Goal: Task Accomplishment & Management: Use online tool/utility

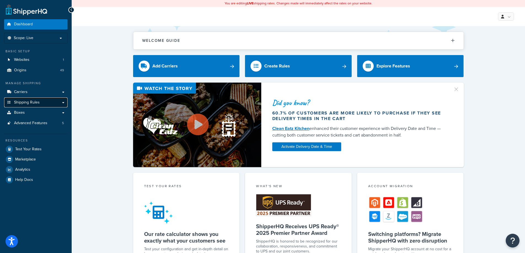
click at [37, 106] on link "Shipping Rules" at bounding box center [35, 103] width 63 height 10
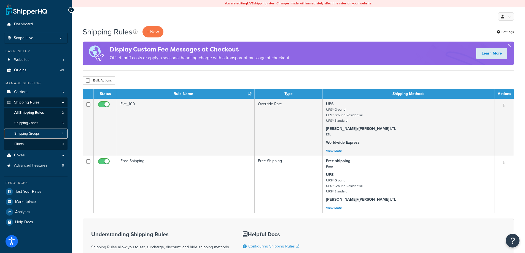
click at [46, 131] on link "Shipping Groups 4" at bounding box center [35, 134] width 63 height 10
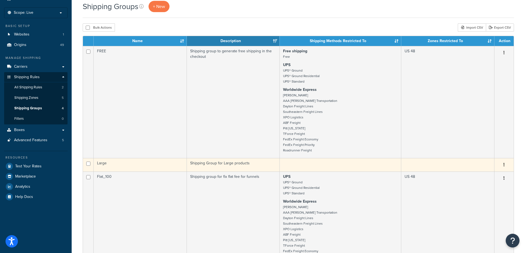
scroll to position [55, 0]
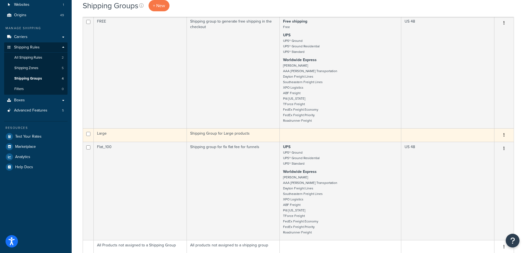
click at [160, 137] on td "Large" at bounding box center [140, 135] width 93 height 14
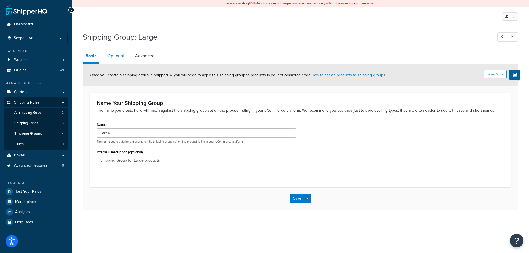
click at [123, 58] on link "Optional" at bounding box center [116, 55] width 22 height 13
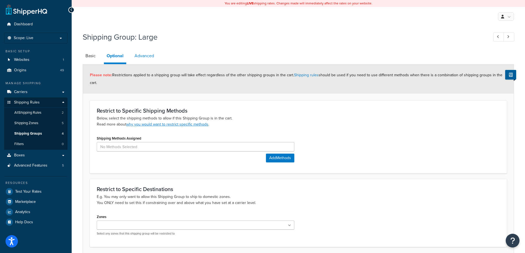
click at [147, 59] on link "Advanced" at bounding box center [144, 55] width 25 height 13
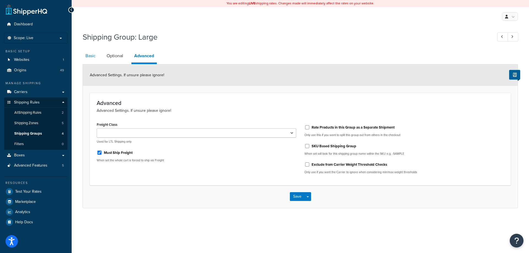
click at [94, 59] on link "Basic" at bounding box center [91, 55] width 16 height 13
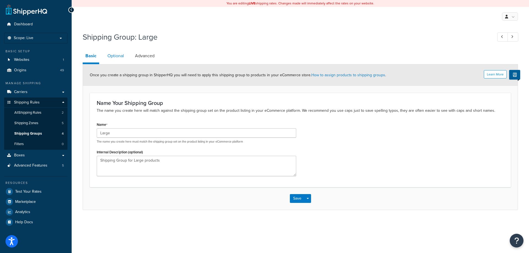
click at [112, 56] on link "Optional" at bounding box center [116, 55] width 22 height 13
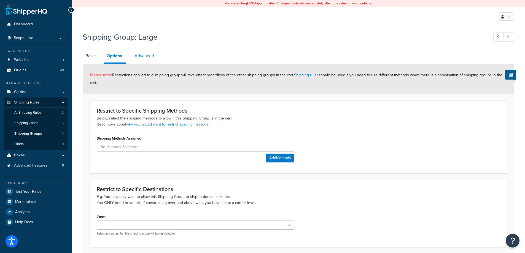
click at [134, 55] on link "Advanced" at bounding box center [144, 55] width 25 height 13
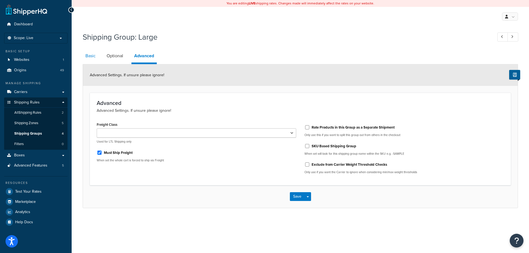
click at [89, 53] on link "Basic" at bounding box center [91, 55] width 16 height 13
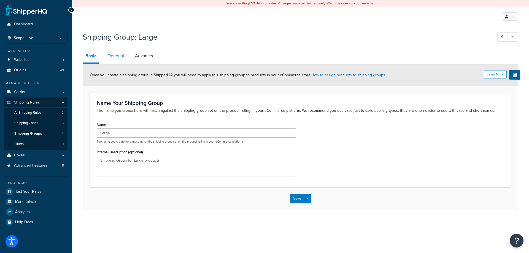
click at [119, 54] on link "Optional" at bounding box center [116, 55] width 22 height 13
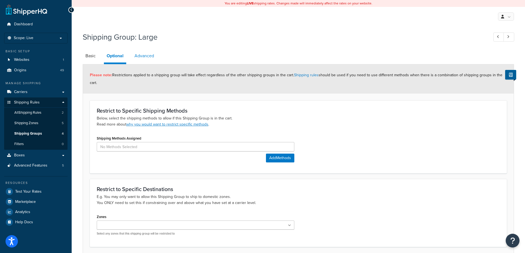
click at [134, 55] on link "Advanced" at bounding box center [144, 55] width 25 height 13
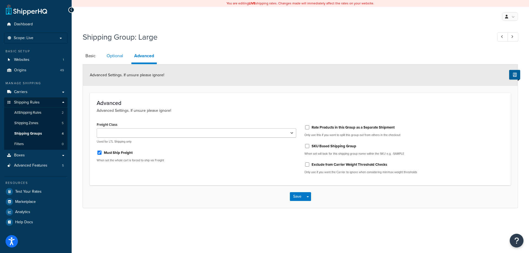
click at [114, 53] on link "Optional" at bounding box center [115, 55] width 22 height 13
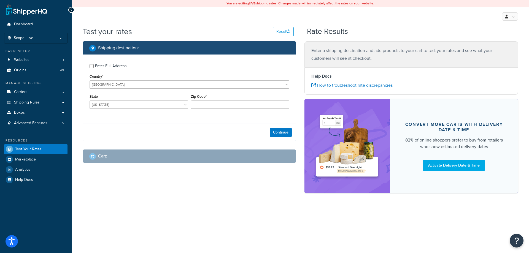
click at [110, 64] on div "Enter Full Address" at bounding box center [111, 66] width 32 height 8
click at [94, 64] on input "Enter Full Address" at bounding box center [92, 66] width 4 height 4
checkbox input "true"
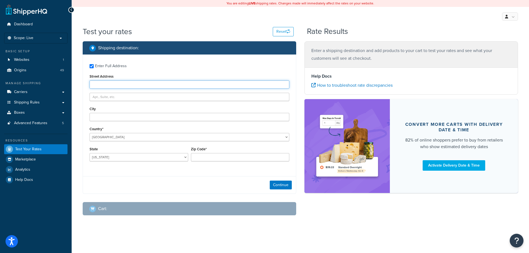
click at [112, 83] on input "Street Address" at bounding box center [190, 84] width 200 height 8
type input "5610 Carnegie Blvd"
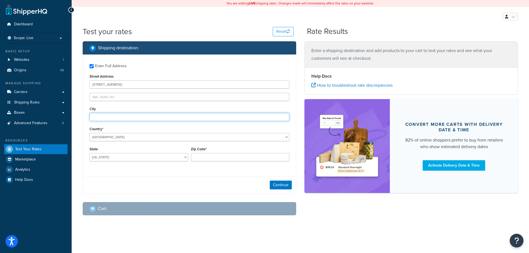
type input "Charlotte"
select select "NC"
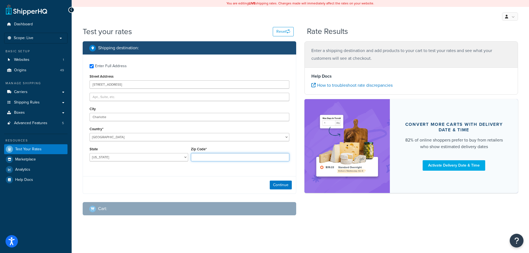
type input "28209"
click at [273, 183] on button "Continue" at bounding box center [281, 185] width 22 height 9
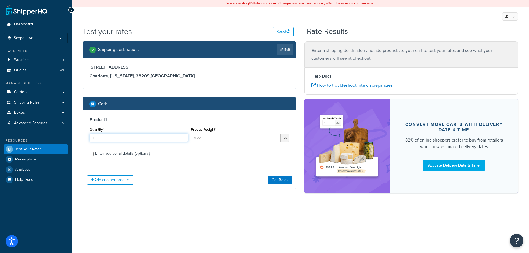
type input "1"
click at [184, 137] on input "1" at bounding box center [139, 138] width 99 height 8
click at [201, 141] on input "Product Weight*" at bounding box center [236, 138] width 90 height 8
type input "20"
click at [136, 155] on div "Enter additional details (optional)" at bounding box center [122, 154] width 55 height 8
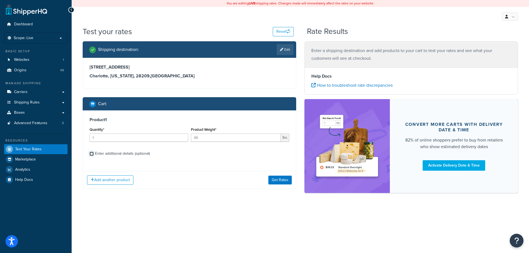
click at [94, 155] on input "Enter additional details (optional)" at bounding box center [92, 154] width 4 height 4
checkbox input "true"
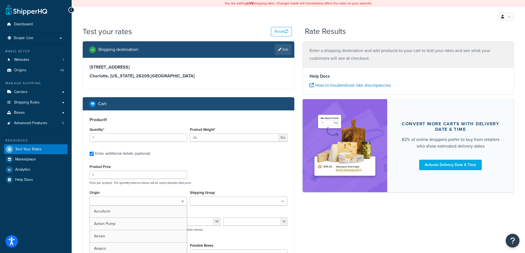
click at [121, 204] on input "Origin" at bounding box center [115, 202] width 49 height 6
type input "denios us"
click at [180, 179] on input "1" at bounding box center [139, 175] width 98 height 8
click at [115, 222] on input "number" at bounding box center [119, 223] width 59 height 8
type input "36"
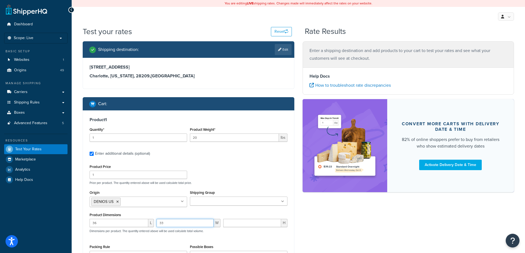
type input "33"
type input "10"
click at [223, 169] on div "Product Price 1 Price per product. The quantity entered above will be used calc…" at bounding box center [188, 174] width 201 height 22
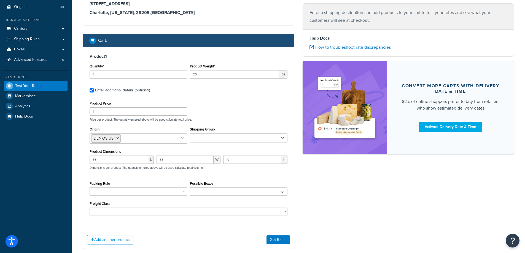
scroll to position [83, 0]
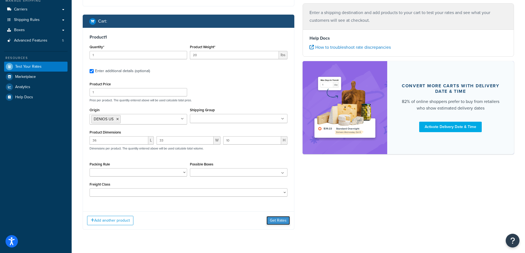
click at [276, 225] on button "Get Rates" at bounding box center [277, 220] width 23 height 9
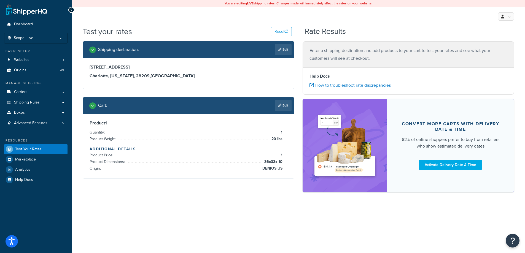
scroll to position [0, 0]
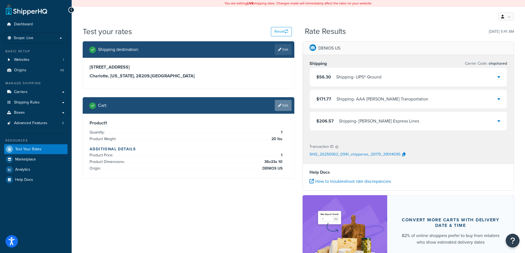
click at [280, 110] on link "Edit" at bounding box center [283, 105] width 17 height 11
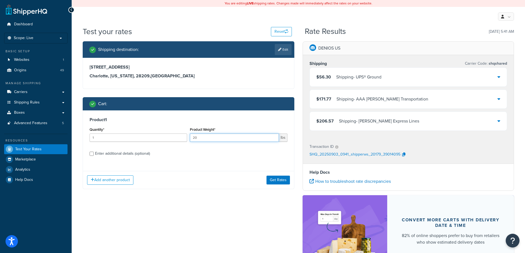
click at [211, 139] on input "20" at bounding box center [234, 138] width 89 height 8
type input "25"
click at [102, 151] on div "Enter additional details (optional)" at bounding box center [122, 154] width 55 height 8
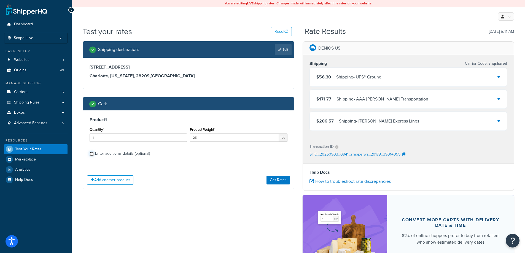
click at [94, 152] on input "Enter additional details (optional)" at bounding box center [92, 154] width 4 height 4
checkbox input "true"
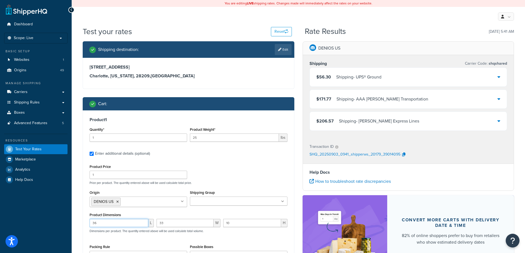
click at [108, 225] on input "36" at bounding box center [119, 223] width 59 height 8
type input "55"
type input "50"
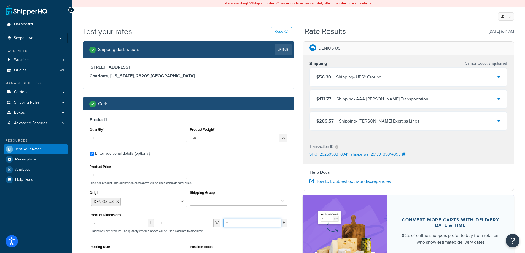
type input "11"
click at [201, 156] on label "Enter additional details (optional)" at bounding box center [191, 153] width 192 height 9
click at [94, 156] on input "Enter additional details (optional)" at bounding box center [92, 154] width 4 height 4
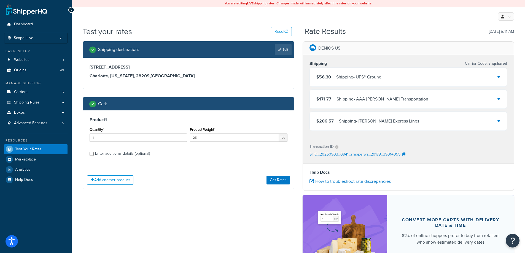
click at [131, 155] on div "Enter additional details (optional)" at bounding box center [122, 154] width 55 height 8
click at [94, 155] on input "Enter additional details (optional)" at bounding box center [92, 154] width 4 height 4
checkbox input "true"
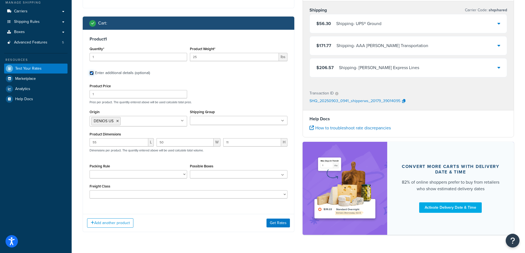
scroll to position [90, 0]
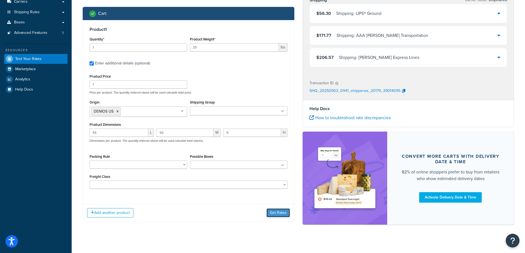
click at [276, 215] on button "Get Rates" at bounding box center [277, 213] width 23 height 9
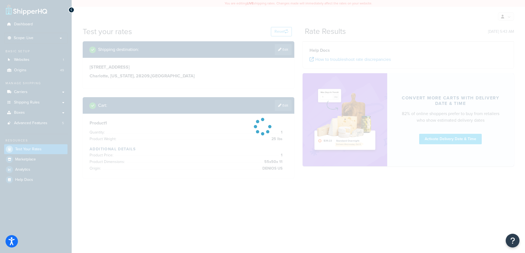
scroll to position [0, 0]
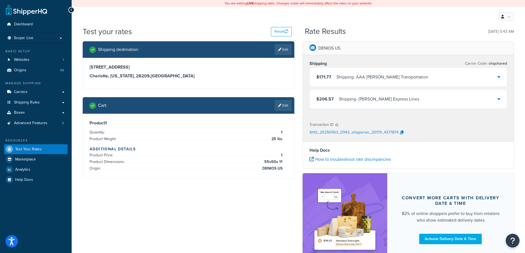
drag, startPoint x: 73, startPoint y: 42, endPoint x: 61, endPoint y: 43, distance: 11.7
click at [72, 42] on div "Test your rates Reset Rate Results 09/03/2025, 5:43 AM Shipping destination : E…" at bounding box center [298, 156] width 453 height 260
click at [47, 44] on ul "Dashboard Scope: Live Basic Setup Websites 1 Origins 49 Manage Shipping Carrier…" at bounding box center [35, 102] width 63 height 166
click at [46, 37] on p "Scope: Live" at bounding box center [36, 38] width 58 height 5
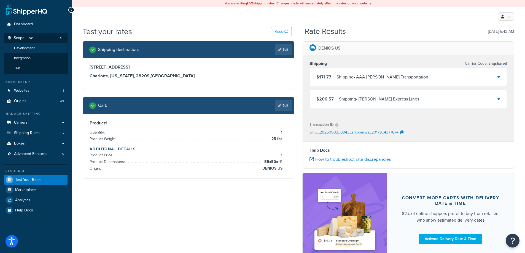
click at [31, 50] on span "Development" at bounding box center [24, 48] width 21 height 5
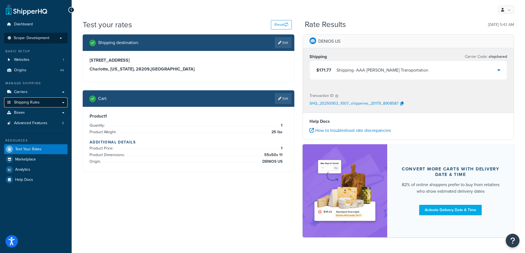
click at [27, 105] on span "Shipping Rules" at bounding box center [27, 102] width 26 height 5
